Goal: Task Accomplishment & Management: Manage account settings

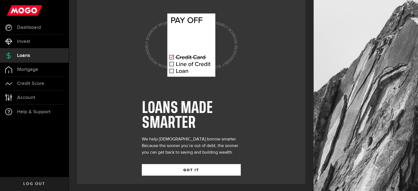
scroll to position [8, 0]
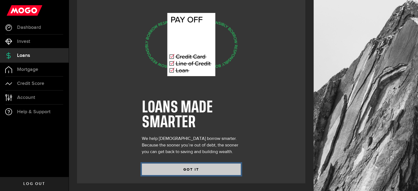
click at [193, 168] on button "GOT IT" at bounding box center [191, 169] width 99 height 12
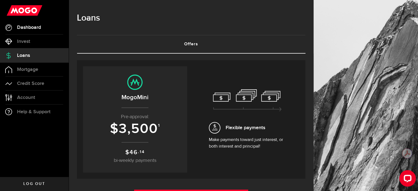
click at [23, 27] on span "Dashboard" at bounding box center [29, 27] width 24 height 5
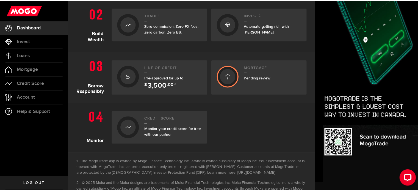
scroll to position [177, 0]
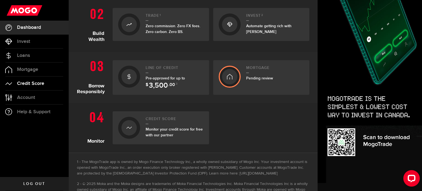
click at [35, 80] on link "Credit Score" at bounding box center [34, 84] width 69 height 14
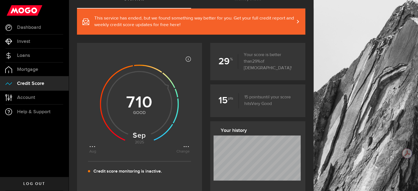
scroll to position [49, 0]
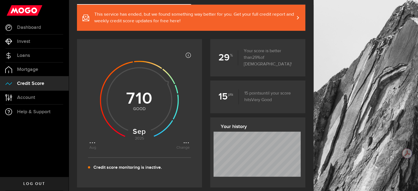
click at [214, 19] on span "This service has ended, but we found something way better for you. Get your ful…" at bounding box center [194, 17] width 200 height 13
click at [52, 97] on link "Account Compte" at bounding box center [34, 98] width 69 height 14
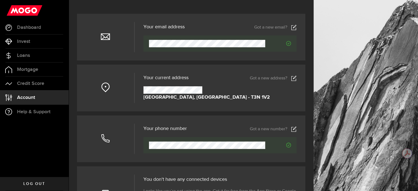
scroll to position [43, 0]
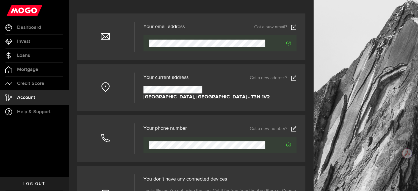
click at [296, 131] on use at bounding box center [293, 128] width 5 height 5
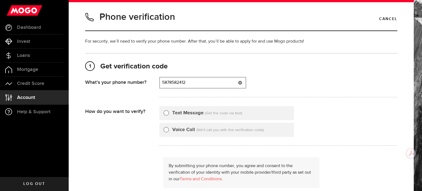
click at [167, 83] on input "5878582412" at bounding box center [203, 82] width 86 height 10
type input "5874350534"
click at [169, 116] on div "Text Message" at bounding box center [183, 112] width 40 height 7
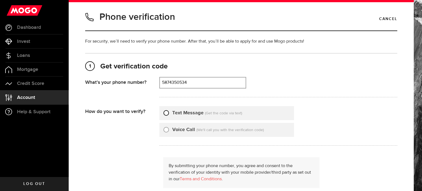
click at [167, 114] on input "Text Message" at bounding box center [165, 111] width 5 height 5
radio input "true"
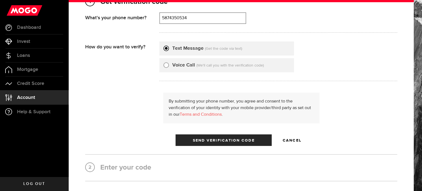
scroll to position [65, 0]
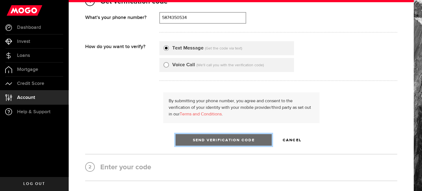
click at [194, 136] on button "Send Verification Code" at bounding box center [223, 140] width 96 height 12
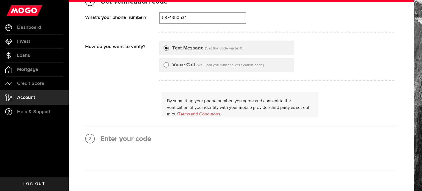
scroll to position [0, 0]
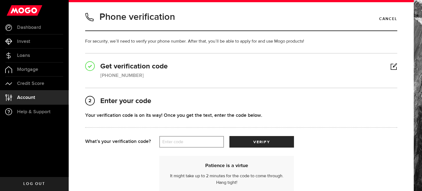
click at [184, 141] on label "Enter code" at bounding box center [191, 141] width 65 height 11
click at [184, 141] on input "Enter code" at bounding box center [191, 142] width 65 height 12
type input "20550"
click at [229, 136] on button "verify" at bounding box center [261, 142] width 65 height 12
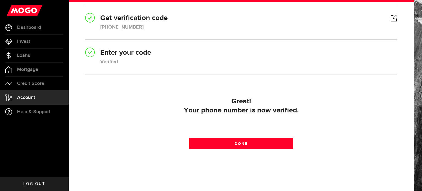
scroll to position [51, 0]
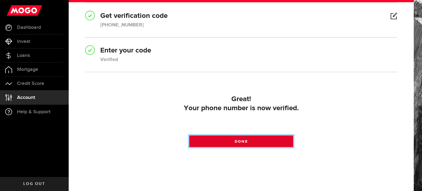
click at [204, 145] on link "Done" at bounding box center [241, 141] width 104 height 12
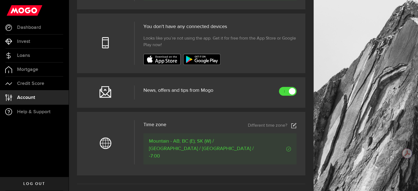
scroll to position [195, 0]
click at [295, 125] on use at bounding box center [293, 124] width 5 height 5
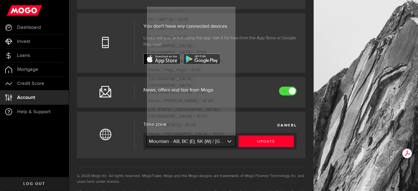
scroll to position [404, 0]
click at [222, 145] on link "expand select" at bounding box center [191, 141] width 88 height 10
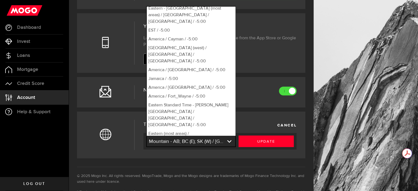
scroll to position [1663, 0]
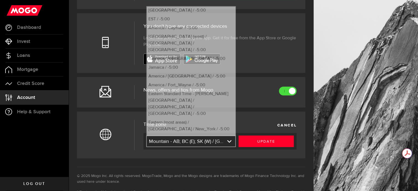
click at [245, 123] on header "Time zone CANCEL" at bounding box center [219, 125] width 153 height 8
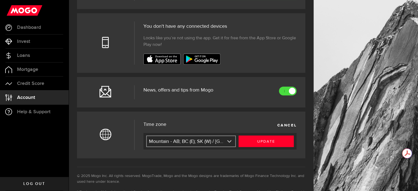
click at [223, 138] on link "expand select" at bounding box center [191, 141] width 88 height 10
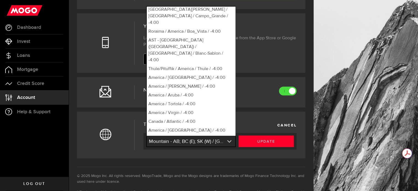
scroll to position [2624, 0]
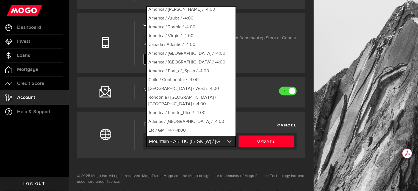
click at [192, 137] on link "expand select" at bounding box center [191, 141] width 88 height 10
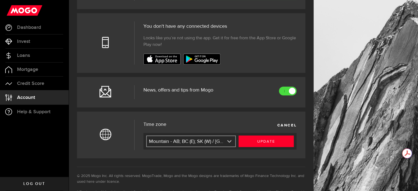
click at [192, 137] on link "expand select" at bounding box center [191, 141] width 88 height 10
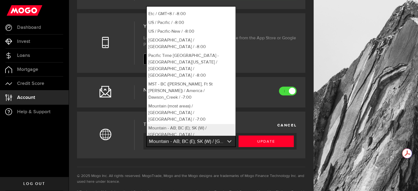
scroll to position [1663, 0]
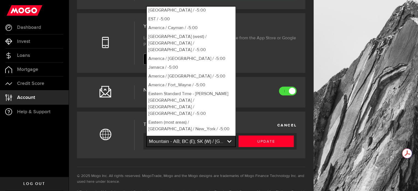
select select "America/[GEOGRAPHIC_DATA]"
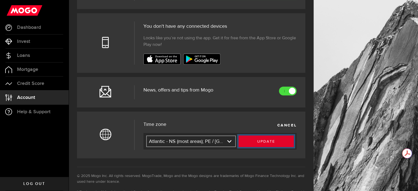
click at [268, 139] on button "Update" at bounding box center [265, 141] width 55 height 12
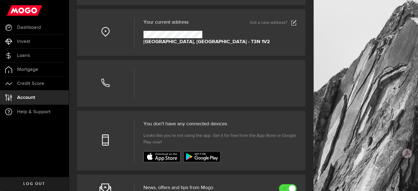
scroll to position [98, 0]
click at [30, 28] on span "Dashboard" at bounding box center [29, 27] width 24 height 5
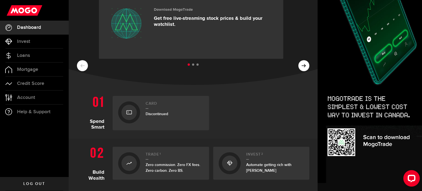
scroll to position [49, 0]
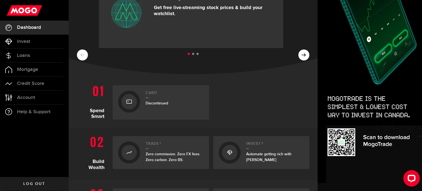
click at [149, 107] on div "Card Discontinued" at bounding box center [174, 102] width 58 height 23
click at [149, 94] on h2 "Card" at bounding box center [174, 94] width 58 height 7
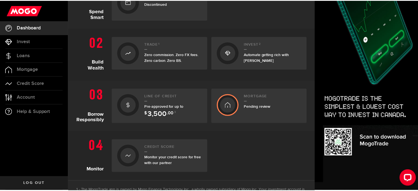
scroll to position [149, 0]
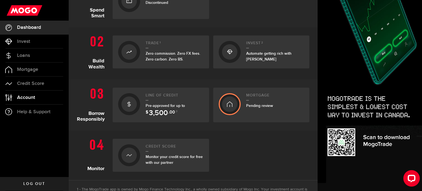
click at [29, 99] on span "Account" at bounding box center [26, 97] width 18 height 5
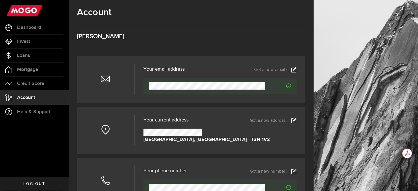
click at [296, 121] on use at bounding box center [293, 120] width 5 height 5
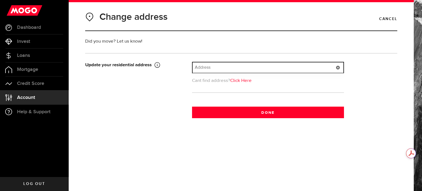
click at [217, 65] on input "text" at bounding box center [267, 67] width 151 height 10
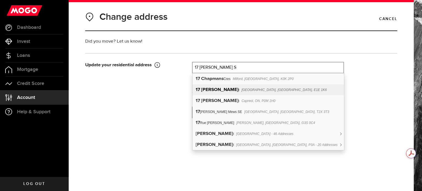
click at [223, 91] on b "[PERSON_NAME]" at bounding box center [219, 89] width 37 height 5
type input "[STREET_ADDRESS][PERSON_NAME]"
type input "17"
type input "[PERSON_NAME] St"
type input "Moncton"
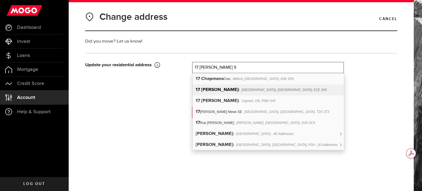
select select "NB"
type input "E1E 1K6"
type input "[GEOGRAPHIC_DATA]"
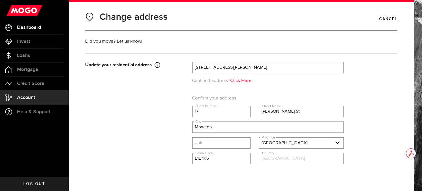
click at [24, 28] on span "Dashboard" at bounding box center [29, 27] width 24 height 5
